Goal: Information Seeking & Learning: Learn about a topic

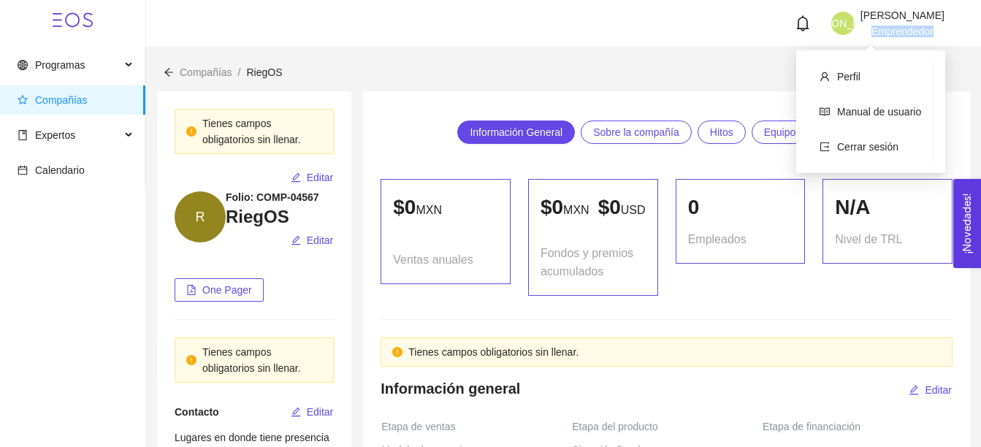
drag, startPoint x: 851, startPoint y: 34, endPoint x: 918, endPoint y: 37, distance: 66.5
click at [918, 37] on header "JA [PERSON_NAME] Emprendedor" at bounding box center [563, 23] width 835 height 47
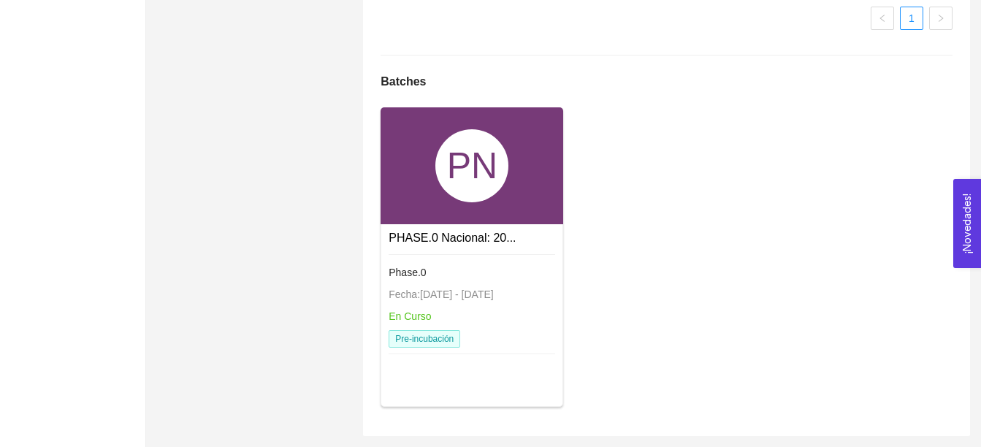
scroll to position [1238, 0]
click at [431, 241] on link "PHASE.0 Nacional: 20..." at bounding box center [451, 237] width 127 height 12
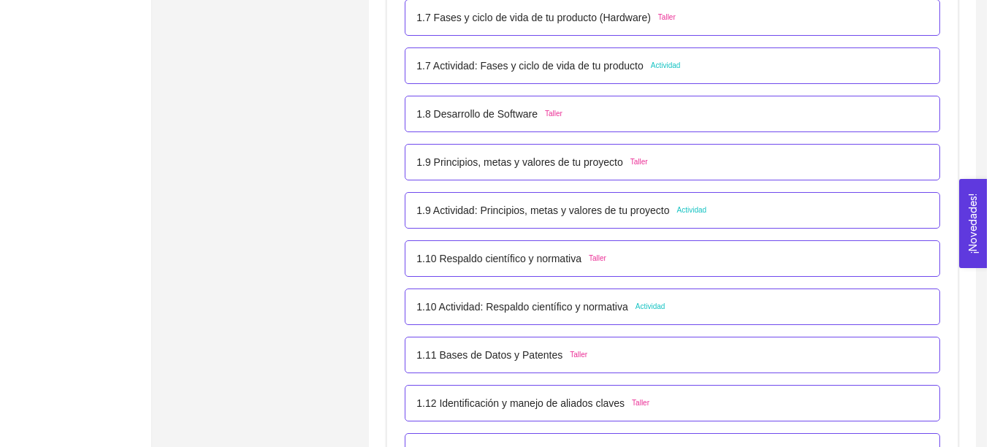
scroll to position [859, 0]
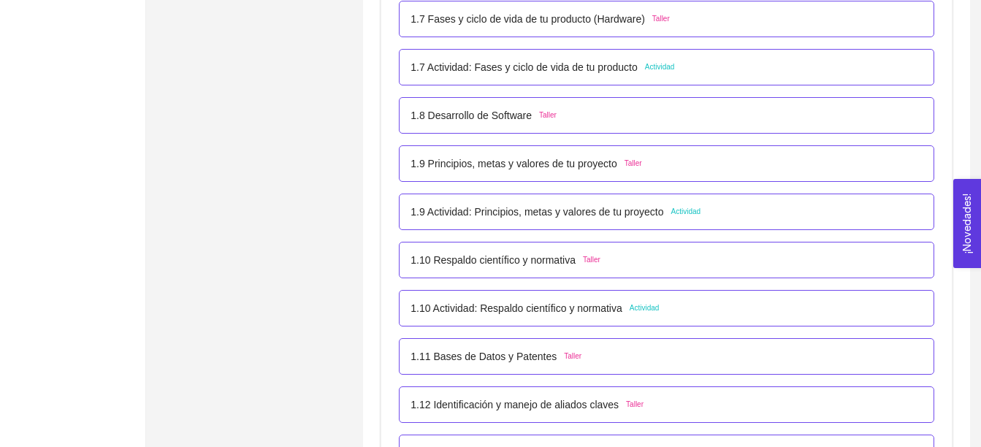
click at [486, 116] on p "1.8 Desarrollo de Software" at bounding box center [470, 115] width 121 height 16
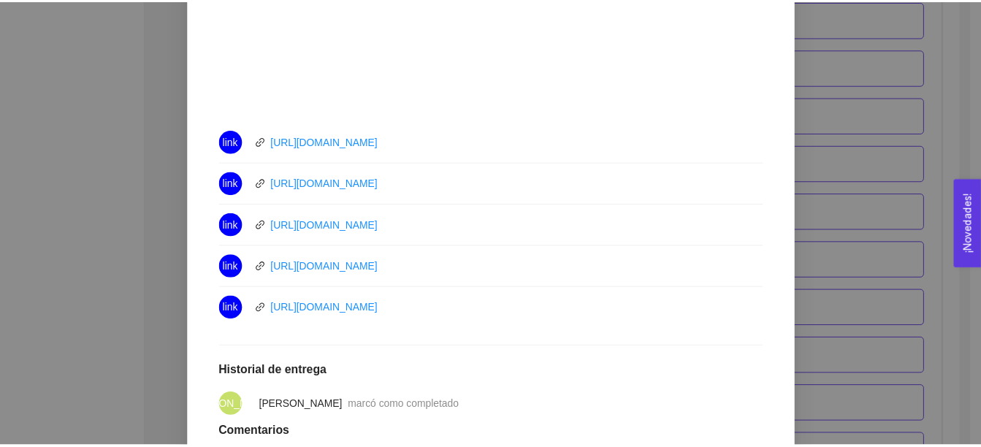
scroll to position [725, 0]
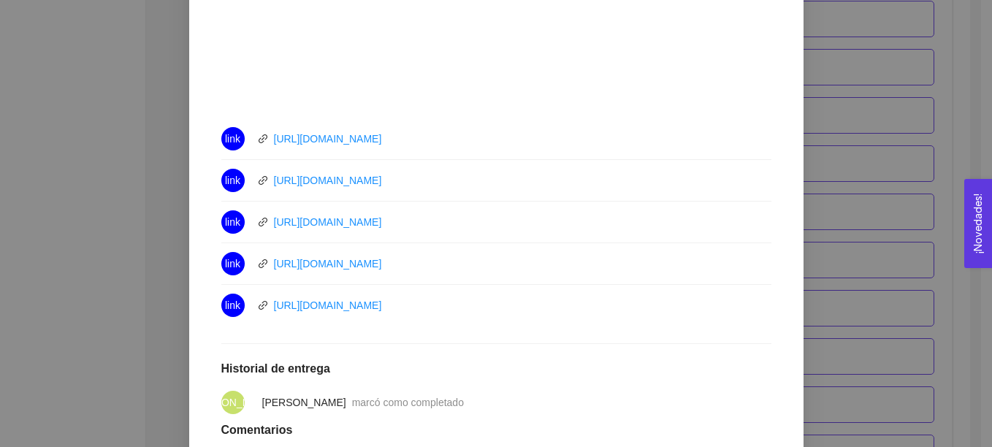
drag, startPoint x: 409, startPoint y: 142, endPoint x: 264, endPoint y: 131, distance: 145.7
click at [264, 131] on div "link [URL][DOMAIN_NAME]" at bounding box center [385, 138] width 329 height 23
copy link "[URL][DOMAIN_NAME]"
click at [837, 172] on div "1. DESARROLLO DEL PRODUCTO El emprendedor puede conocer los primeros pasos para…" at bounding box center [496, 223] width 992 height 447
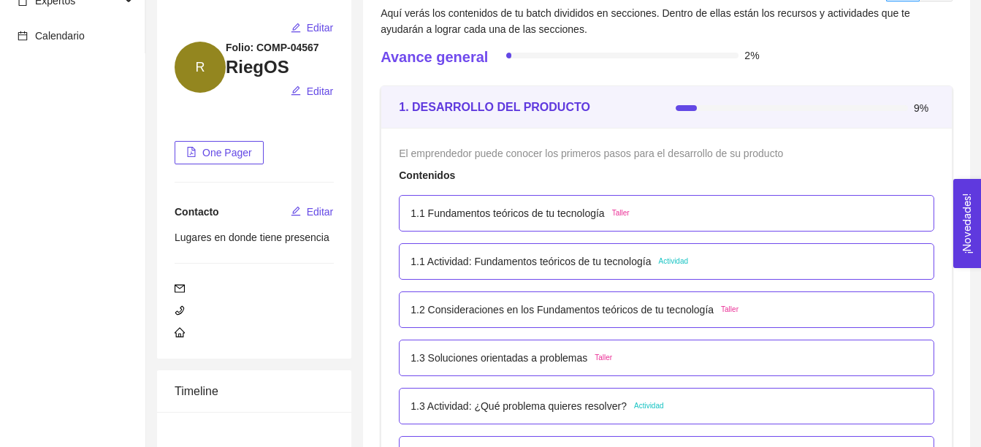
scroll to position [0, 0]
